Goal: Task Accomplishment & Management: Manage account settings

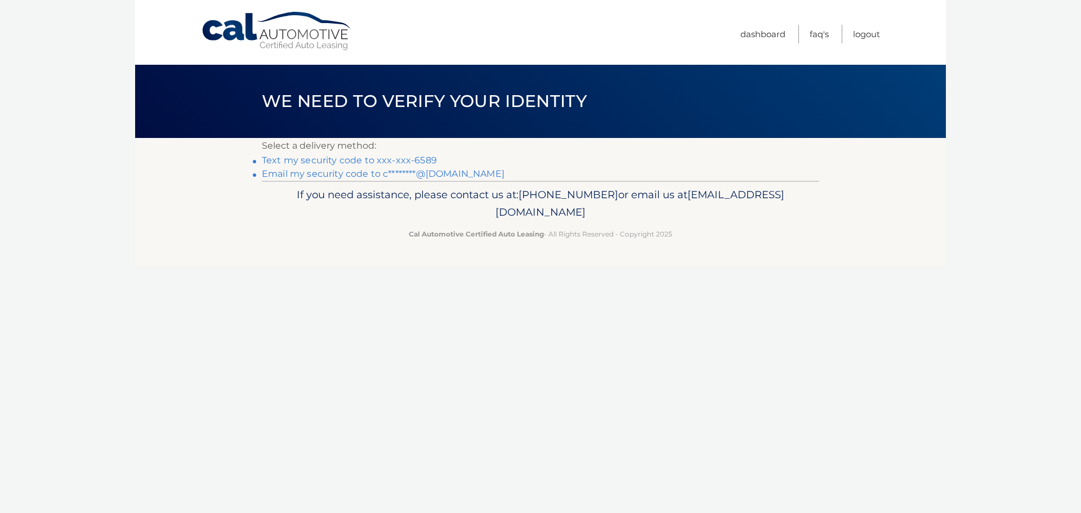
click at [344, 165] on link "Text my security code to xxx-xxx-6589" at bounding box center [349, 160] width 175 height 11
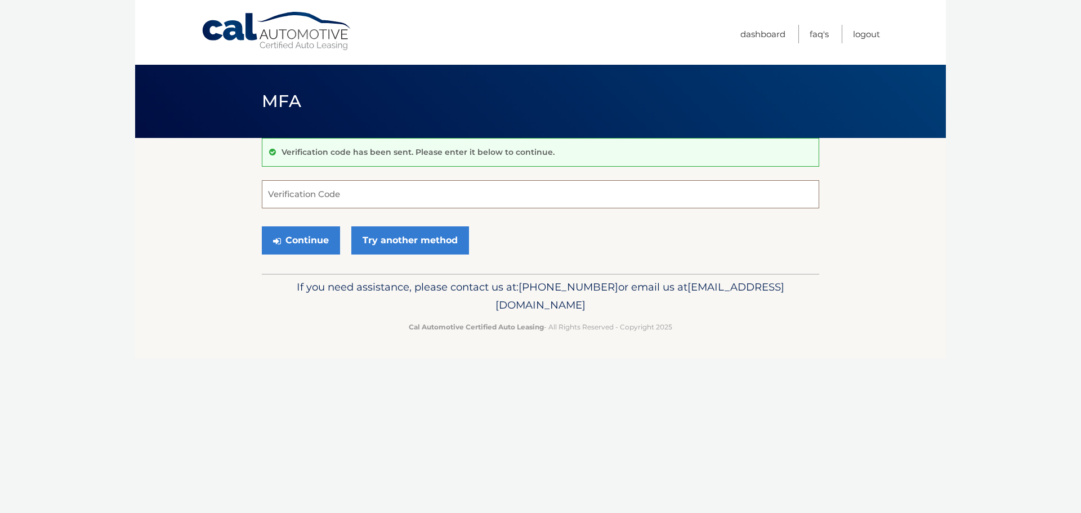
click at [335, 193] on input "Verification Code" at bounding box center [540, 194] width 557 height 28
type input "198623"
click at [302, 239] on button "Continue" at bounding box center [301, 240] width 78 height 28
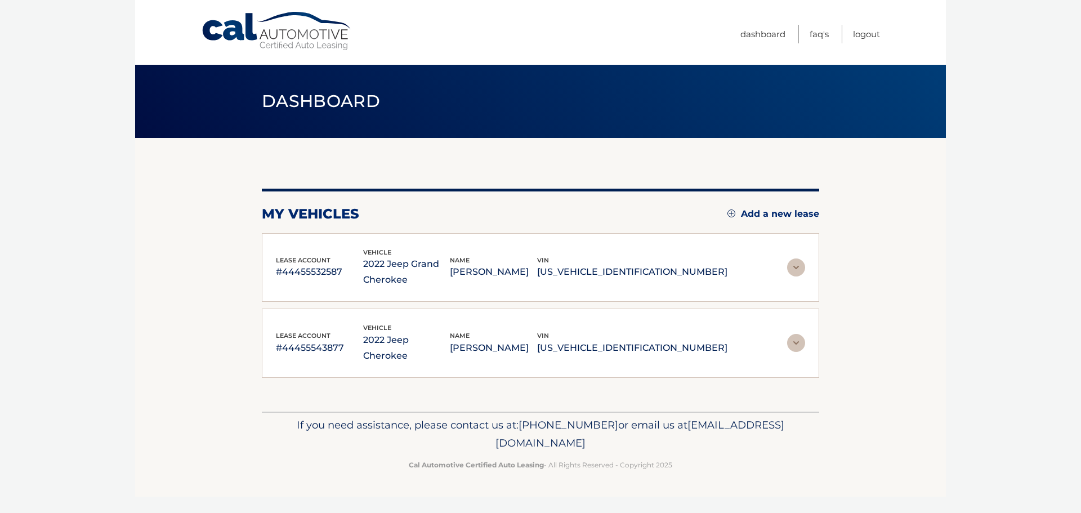
click at [795, 267] on img at bounding box center [796, 267] width 18 height 18
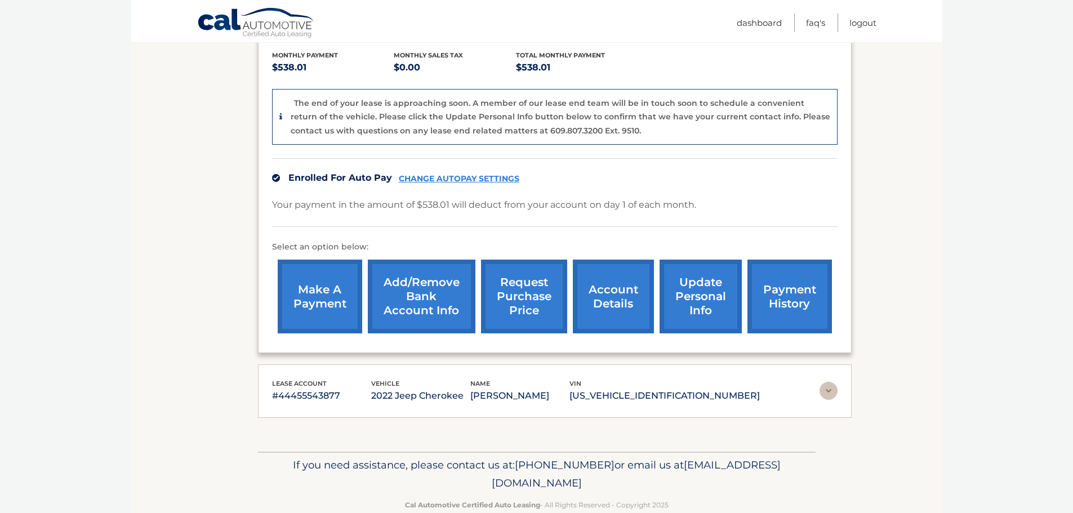
scroll to position [276, 0]
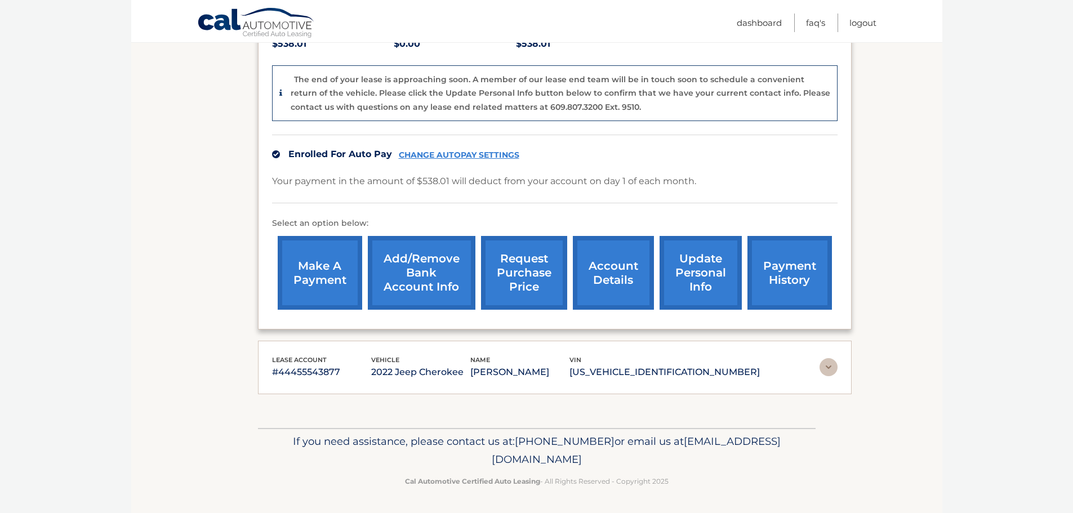
click at [604, 267] on link "account details" at bounding box center [613, 273] width 81 height 74
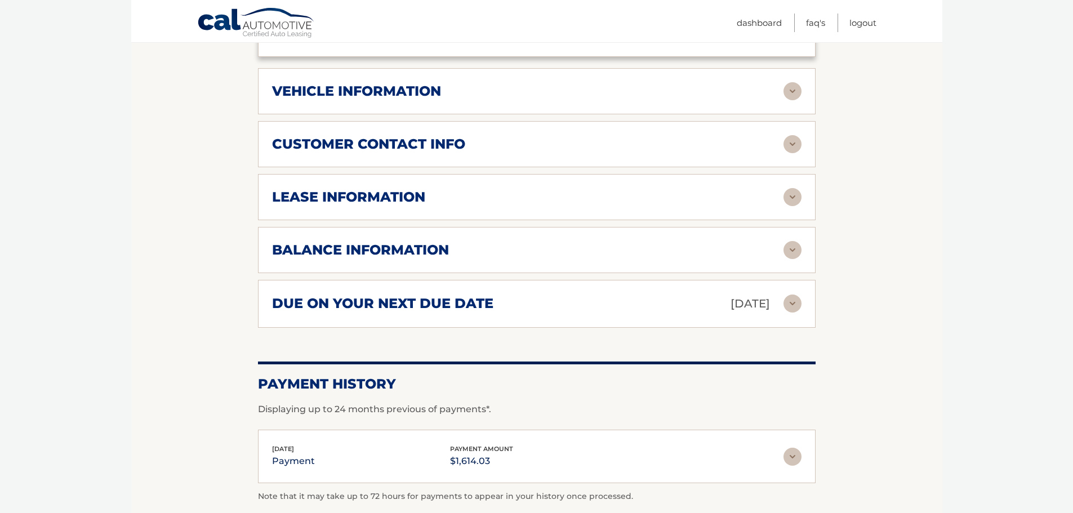
scroll to position [507, 0]
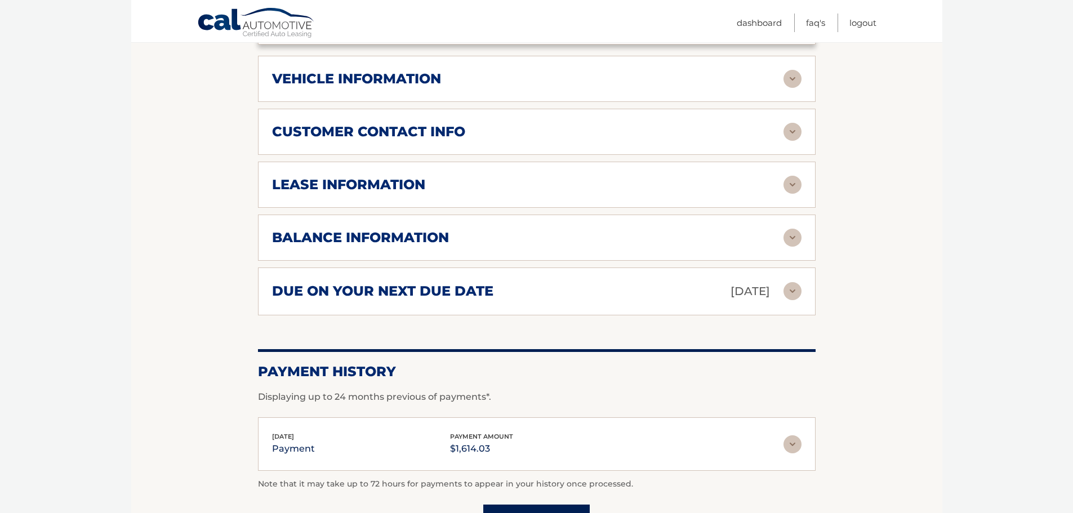
click at [786, 184] on img at bounding box center [792, 185] width 18 height 18
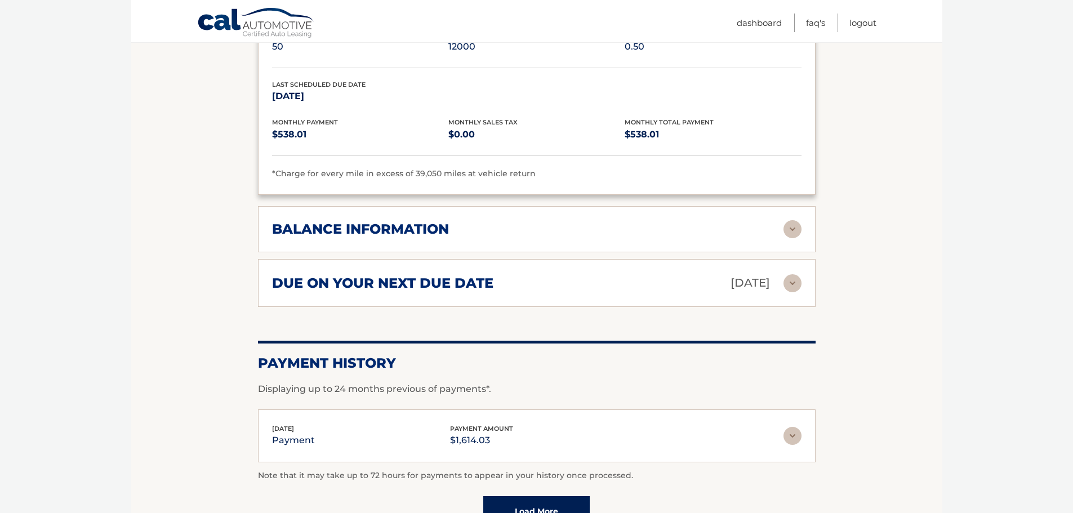
scroll to position [788, 0]
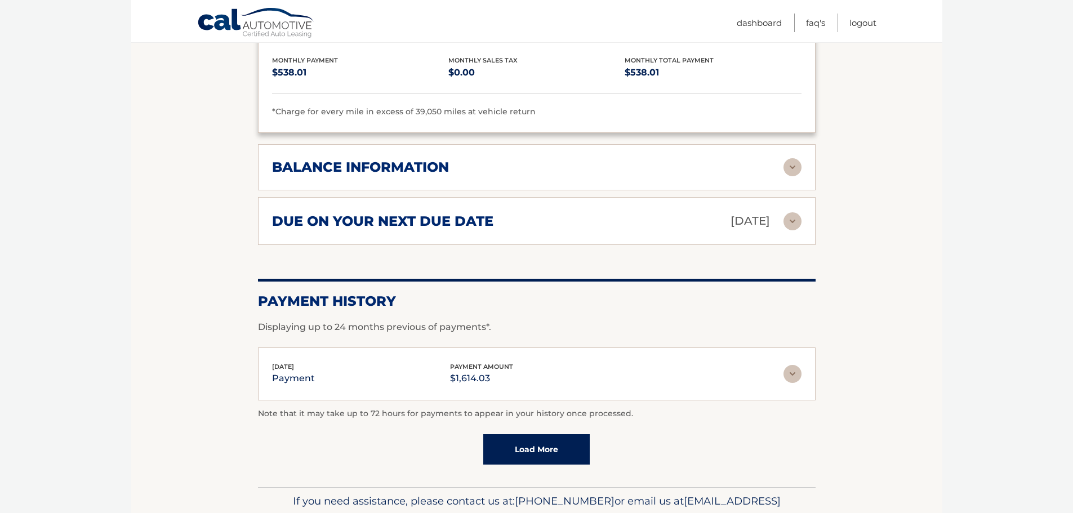
click at [804, 169] on div "balance information Payments Received 39 Payments Remaining Next Payment will b…" at bounding box center [536, 167] width 557 height 46
click at [792, 168] on img at bounding box center [792, 167] width 18 height 18
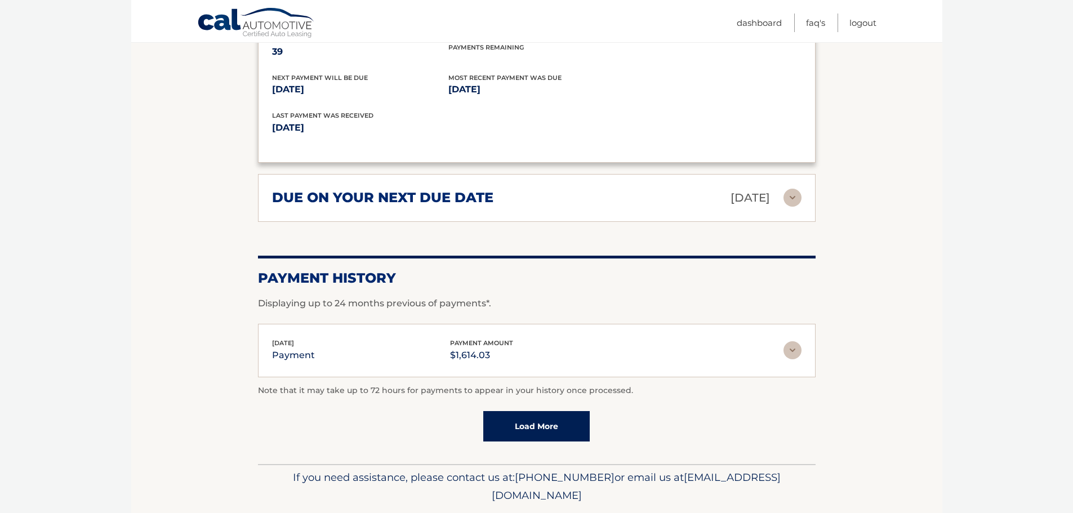
scroll to position [984, 0]
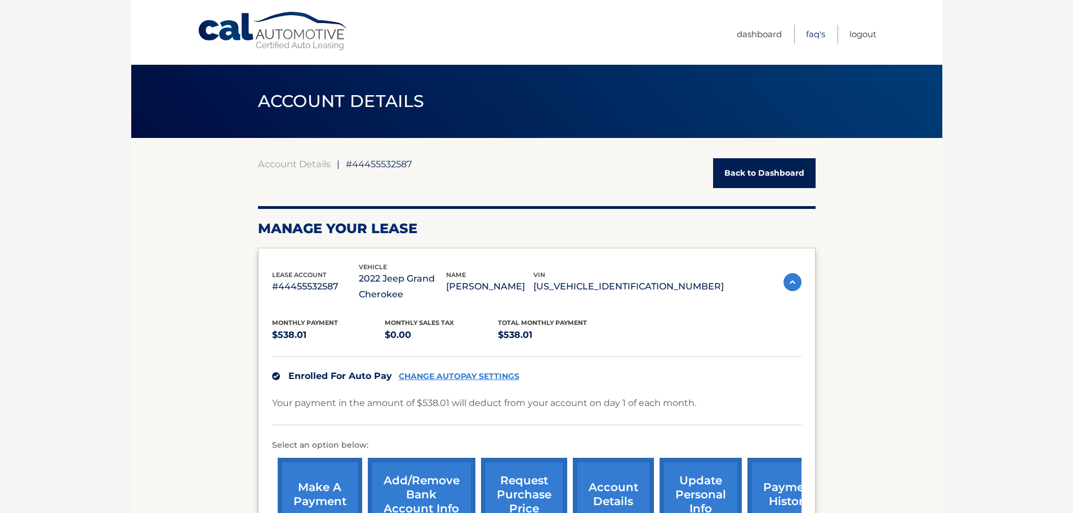
click at [811, 34] on link "FAQ's" at bounding box center [815, 34] width 19 height 19
